Goal: Check status: Check status

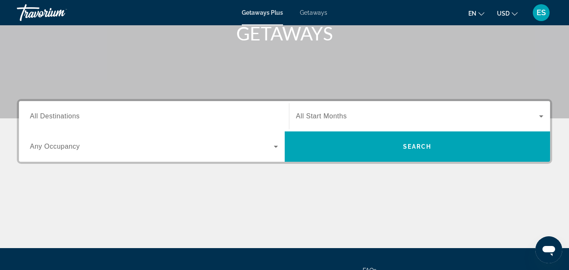
scroll to position [169, 0]
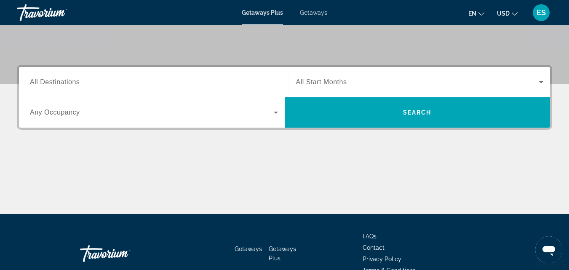
click at [275, 111] on icon "Search widget" at bounding box center [276, 112] width 10 height 10
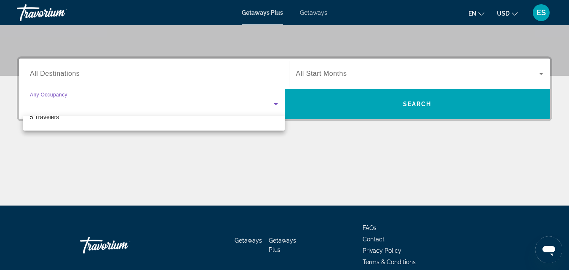
scroll to position [185, 0]
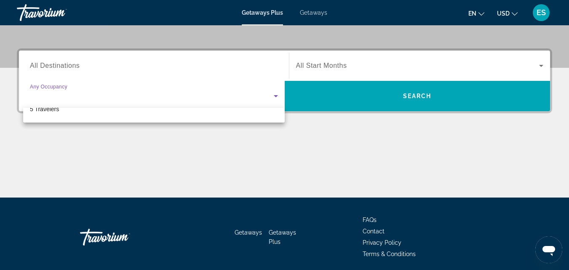
click at [541, 66] on div at bounding box center [284, 135] width 569 height 270
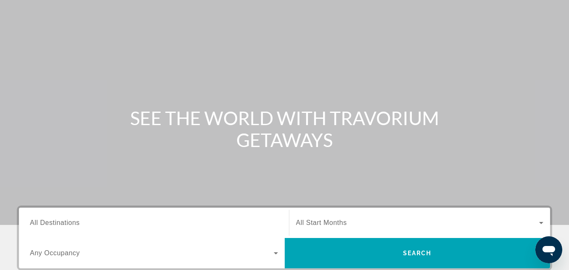
scroll to position [0, 0]
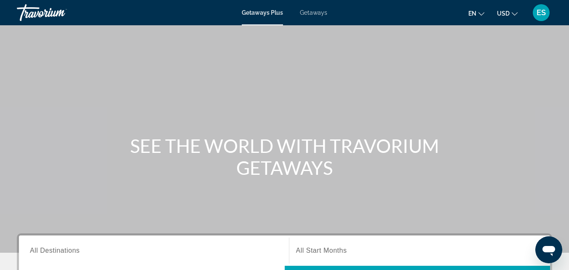
click at [542, 12] on span "ES" at bounding box center [541, 12] width 9 height 8
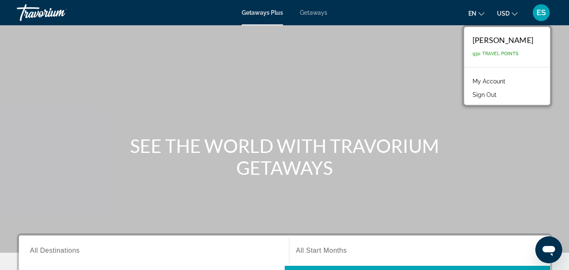
click at [496, 82] on link "My Account" at bounding box center [488, 81] width 41 height 11
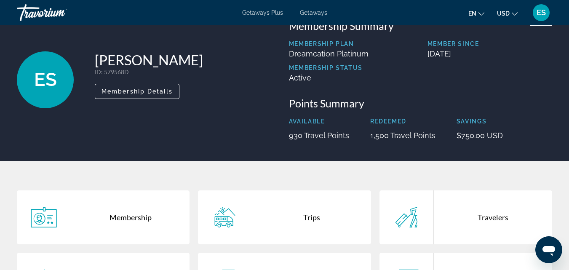
scroll to position [169, 0]
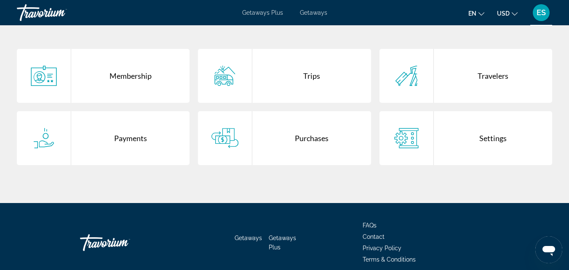
click at [305, 140] on div "Purchases" at bounding box center [311, 138] width 118 height 54
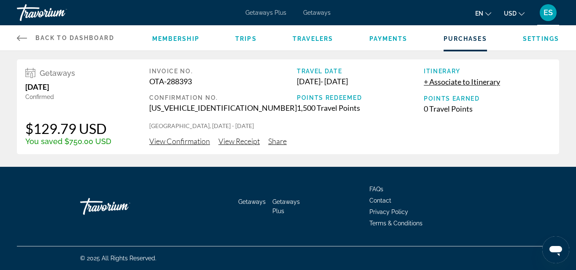
click at [549, 16] on span "ES" at bounding box center [547, 12] width 9 height 8
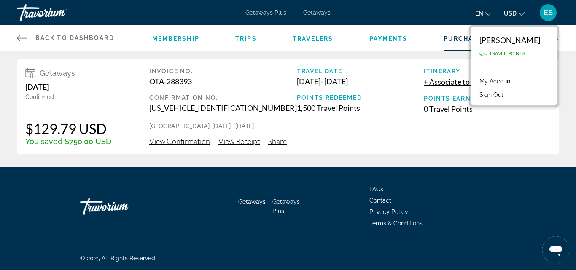
click at [549, 16] on span "ES" at bounding box center [547, 12] width 9 height 8
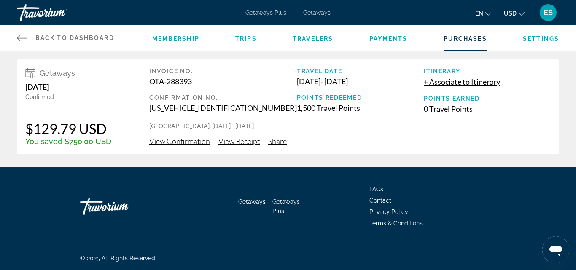
click at [172, 142] on span "View Confirmation" at bounding box center [179, 141] width 61 height 9
click at [233, 142] on span "View Receipt" at bounding box center [238, 141] width 41 height 9
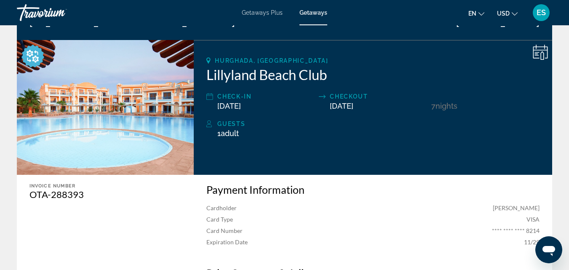
scroll to position [126, 0]
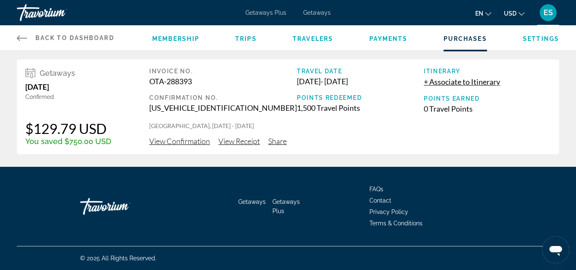
click at [279, 141] on span "Share" at bounding box center [277, 141] width 19 height 9
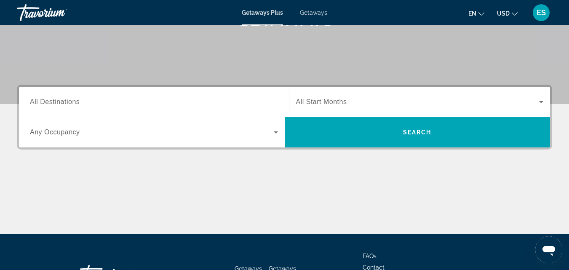
scroll to position [169, 0]
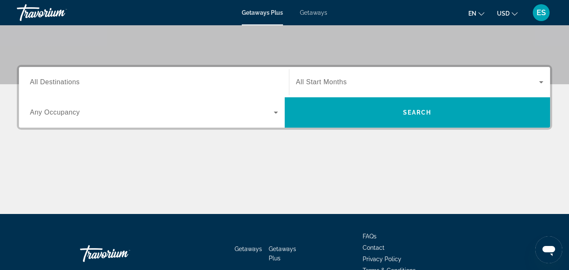
click at [545, 14] on span "ES" at bounding box center [541, 12] width 9 height 8
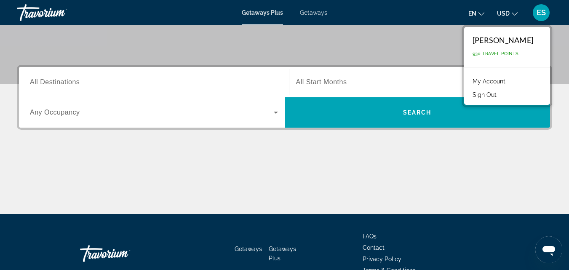
click at [510, 82] on link "My Account" at bounding box center [488, 81] width 41 height 11
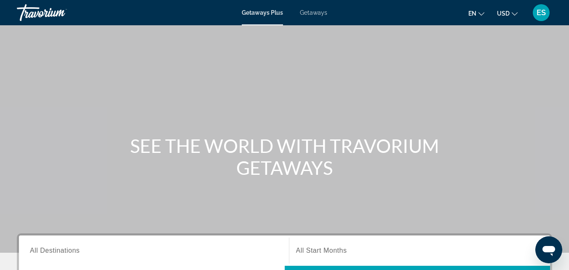
click at [538, 15] on span "ES" at bounding box center [541, 12] width 9 height 8
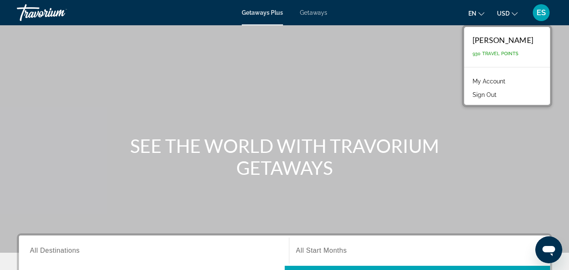
click at [493, 79] on link "My Account" at bounding box center [488, 81] width 41 height 11
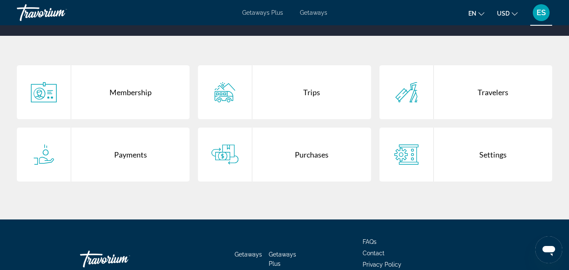
scroll to position [151, 0]
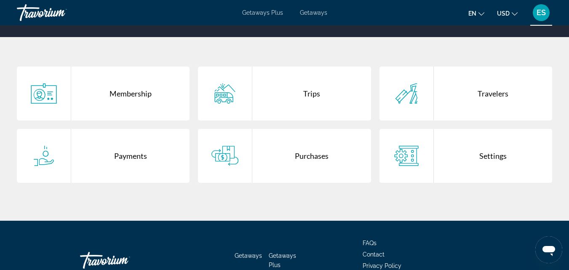
click at [285, 155] on div "Purchases" at bounding box center [311, 156] width 118 height 54
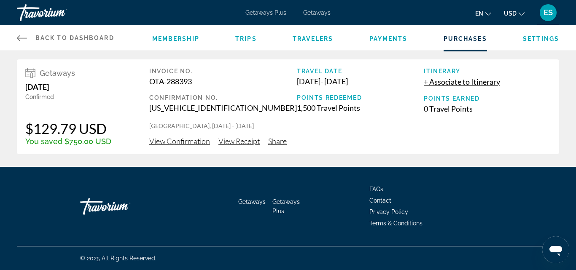
click at [166, 142] on span "View Confirmation" at bounding box center [179, 141] width 61 height 9
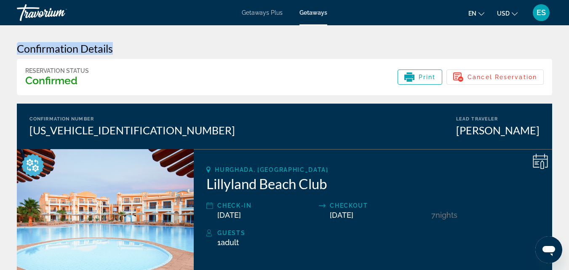
drag, startPoint x: 18, startPoint y: 48, endPoint x: 121, endPoint y: 49, distance: 102.8
click at [121, 49] on h3 "Confirmation Details" at bounding box center [284, 48] width 535 height 13
copy h3 "Confirmation Details"
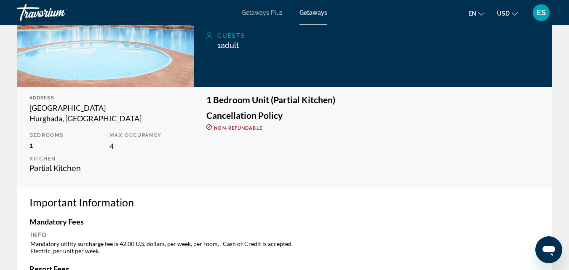
scroll to position [37, 0]
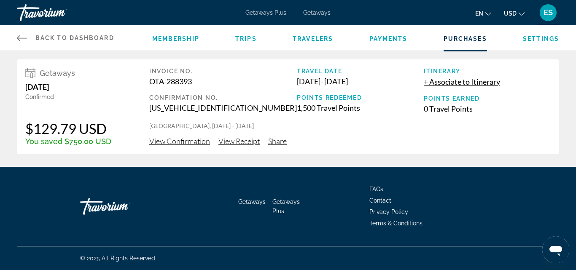
click at [232, 139] on span "View Receipt" at bounding box center [238, 141] width 41 height 9
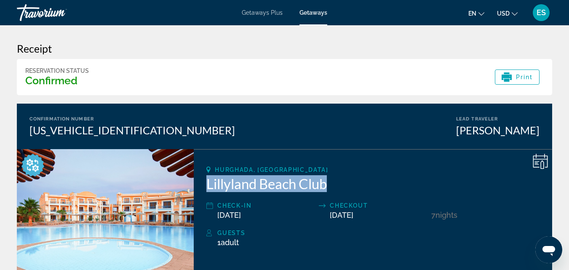
drag, startPoint x: 207, startPoint y: 184, endPoint x: 335, endPoint y: 189, distance: 128.6
click at [335, 189] on h2 "Lillyland Beach Club" at bounding box center [372, 183] width 333 height 17
click at [542, 13] on span "ES" at bounding box center [541, 12] width 9 height 8
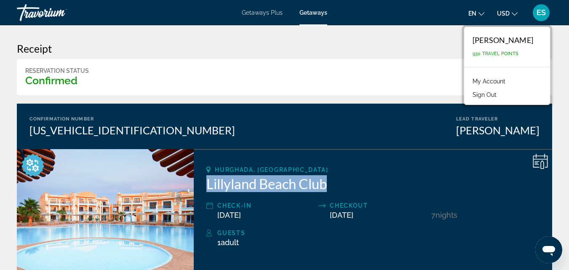
click at [487, 92] on button "Sign Out" at bounding box center [484, 94] width 32 height 11
